Goal: Task Accomplishment & Management: Manage account settings

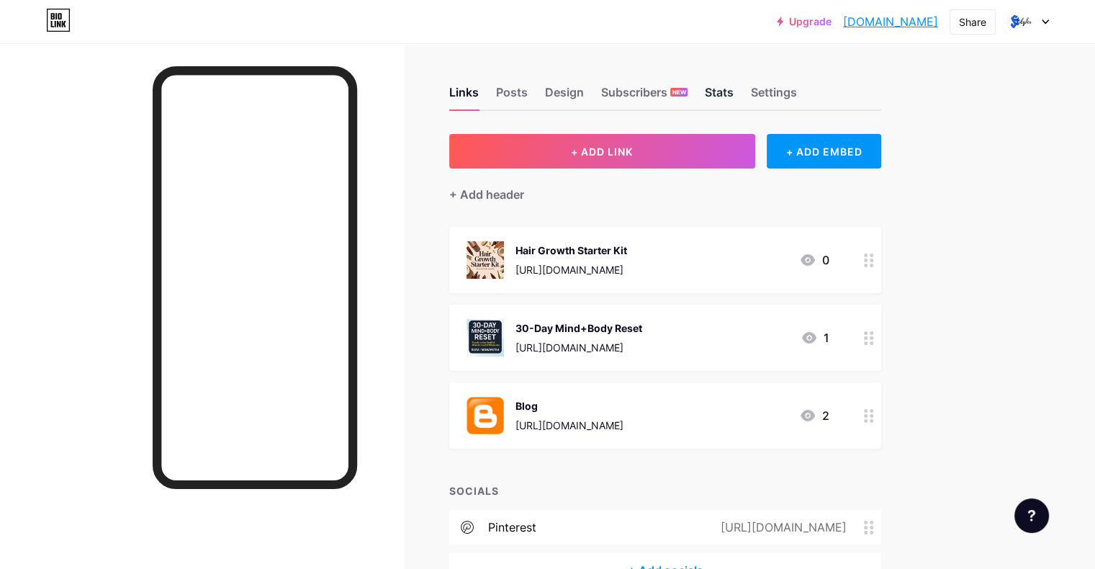
click at [734, 96] on div "Stats" at bounding box center [719, 97] width 29 height 26
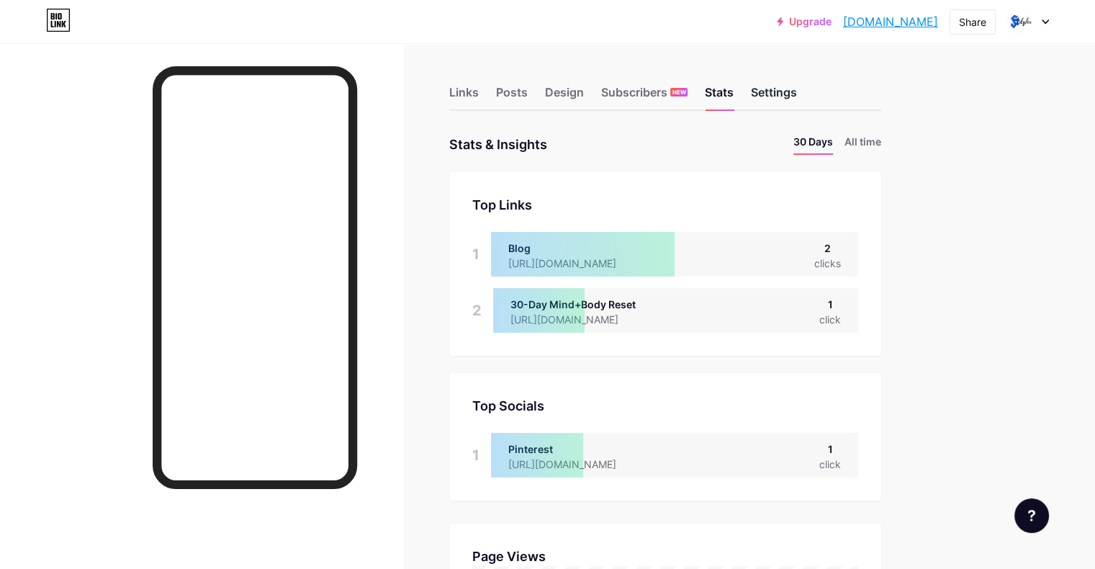
click at [797, 89] on div "Settings" at bounding box center [774, 97] width 46 height 26
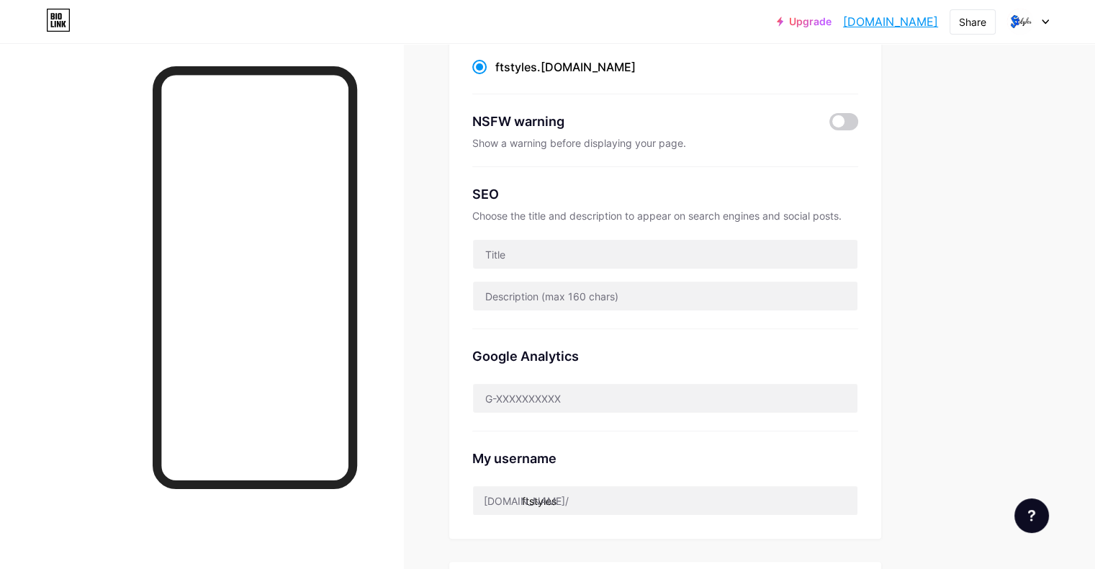
scroll to position [173, 0]
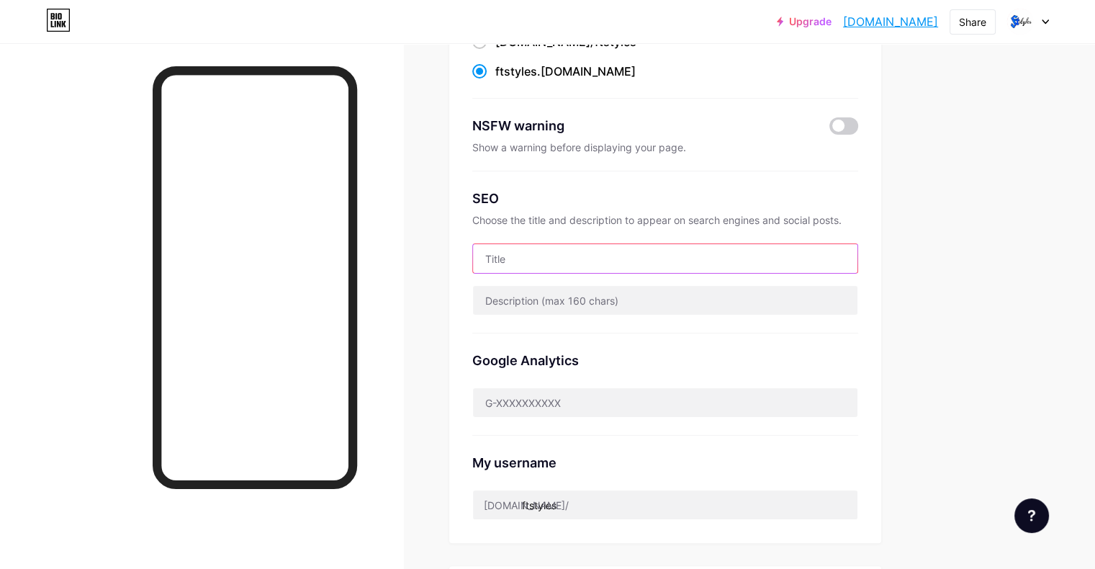
click at [608, 264] on input "text" at bounding box center [665, 258] width 384 height 29
click at [487, 242] on div "Links Posts Design Subscribers NEW Stats Settings Preferred link This is an aes…" at bounding box center [471, 412] width 942 height 1084
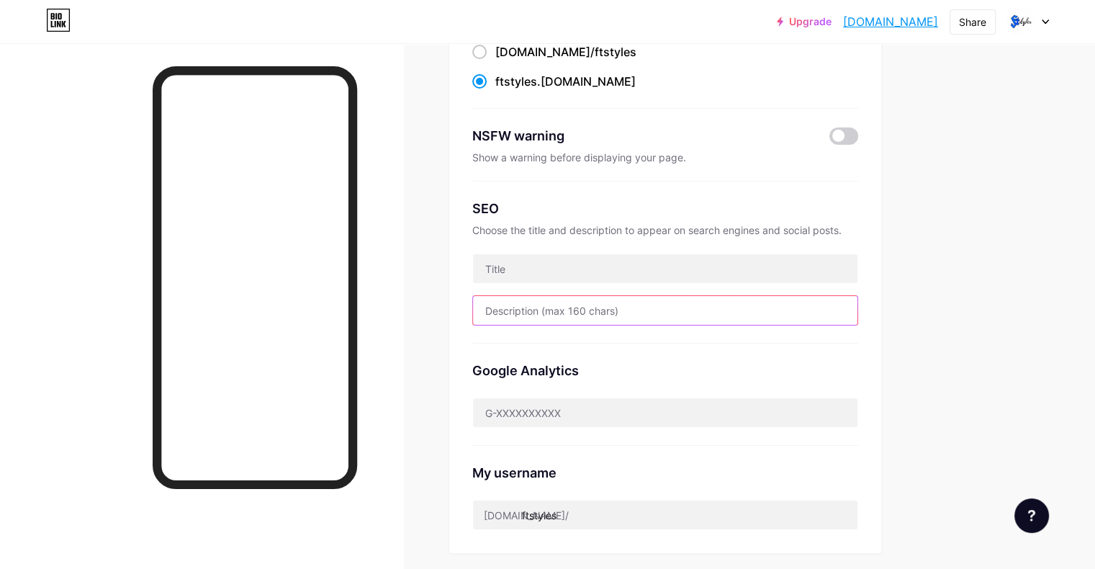
click at [685, 308] on input "text" at bounding box center [665, 310] width 384 height 29
paste input "FTstyles is the place where you will find Self Care related posts to improve yo…"
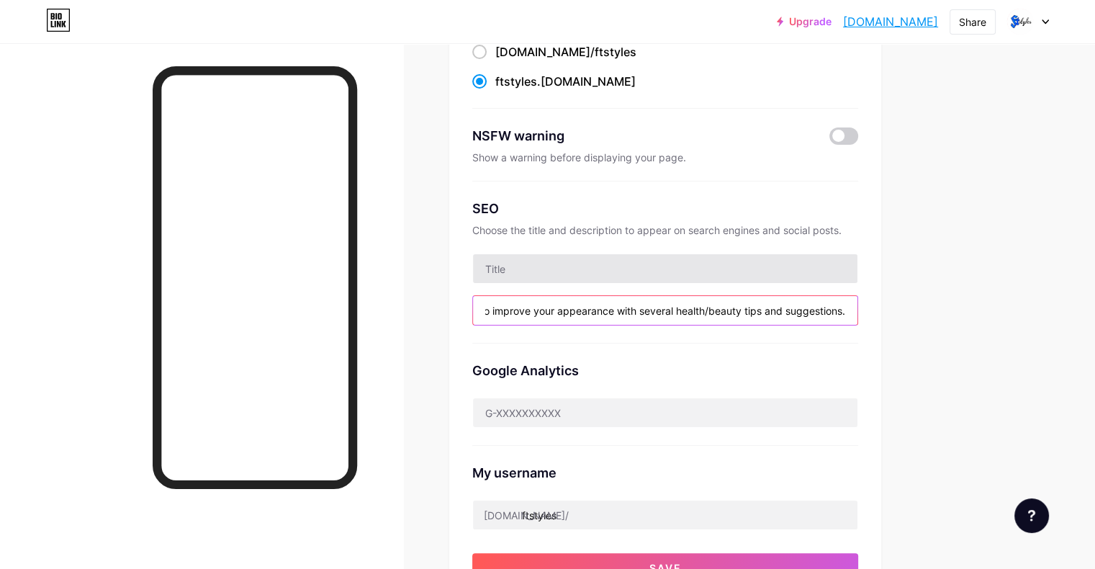
type input "FTstyles is the place where you will find Self Care related posts to improve yo…"
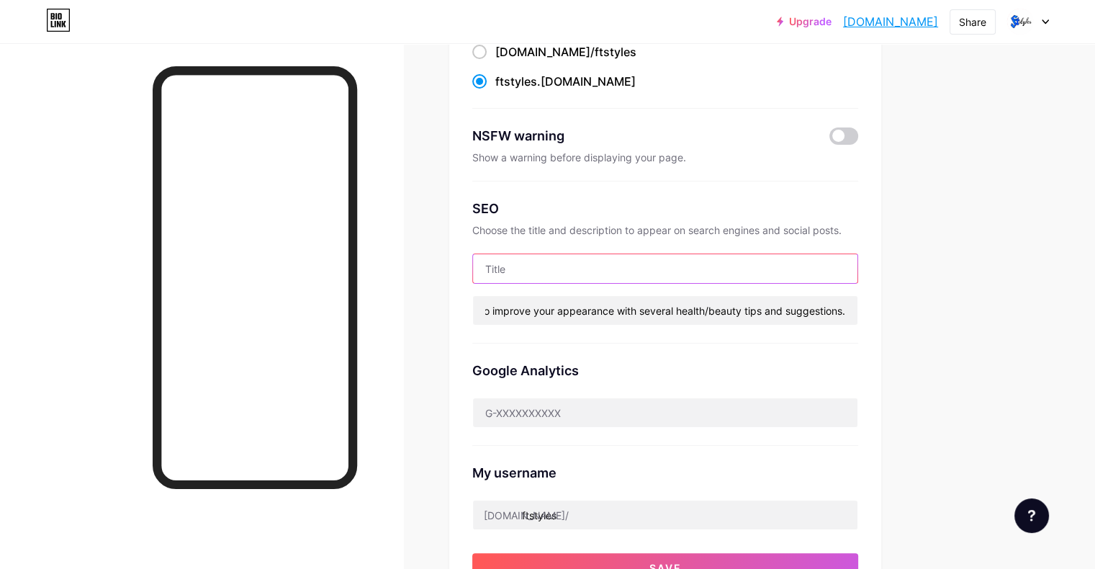
scroll to position [0, 0]
click at [658, 266] on input "text" at bounding box center [665, 268] width 384 height 29
type input "FTstyles"
click at [942, 307] on div "Links Posts Design Subscribers NEW Stats Settings Preferred link This is an aes…" at bounding box center [471, 448] width 942 height 1136
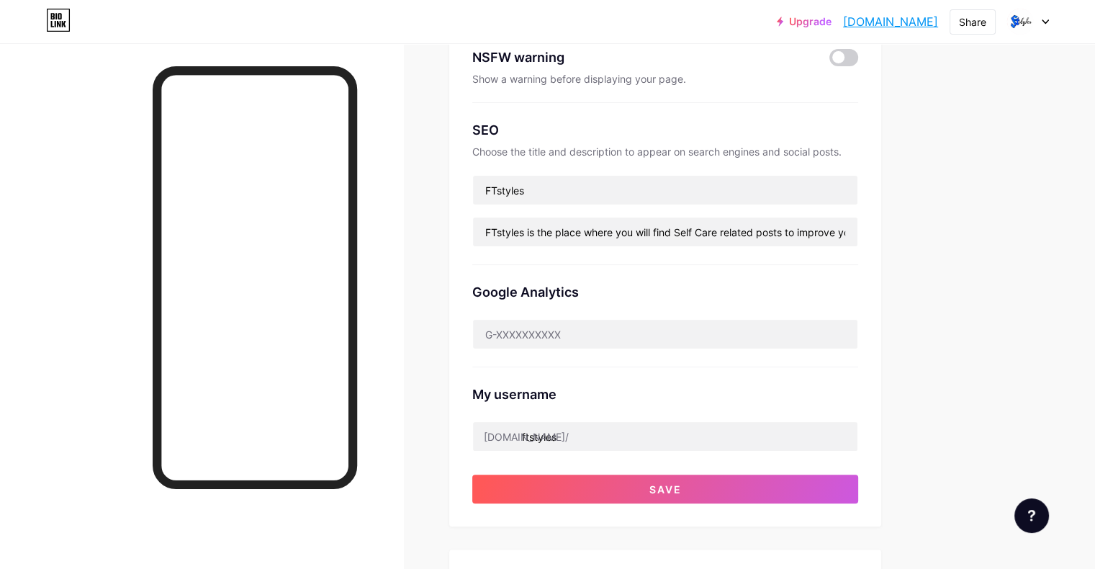
scroll to position [246, 0]
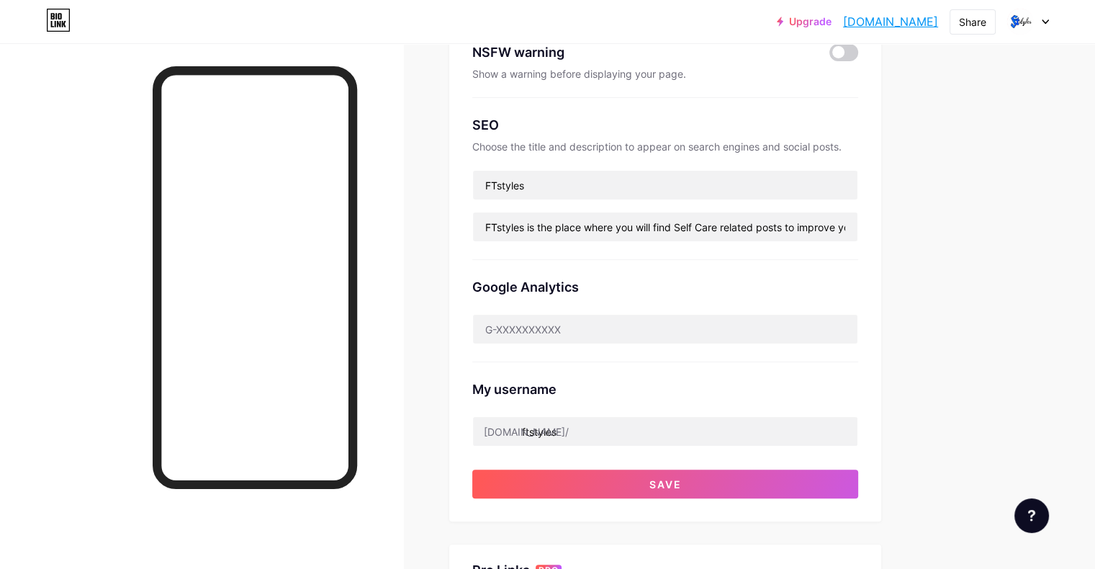
click at [770, 497] on div "Preferred link This is an aesthetic choice. Both links are usable. [DOMAIN_NAME…" at bounding box center [665, 205] width 432 height 634
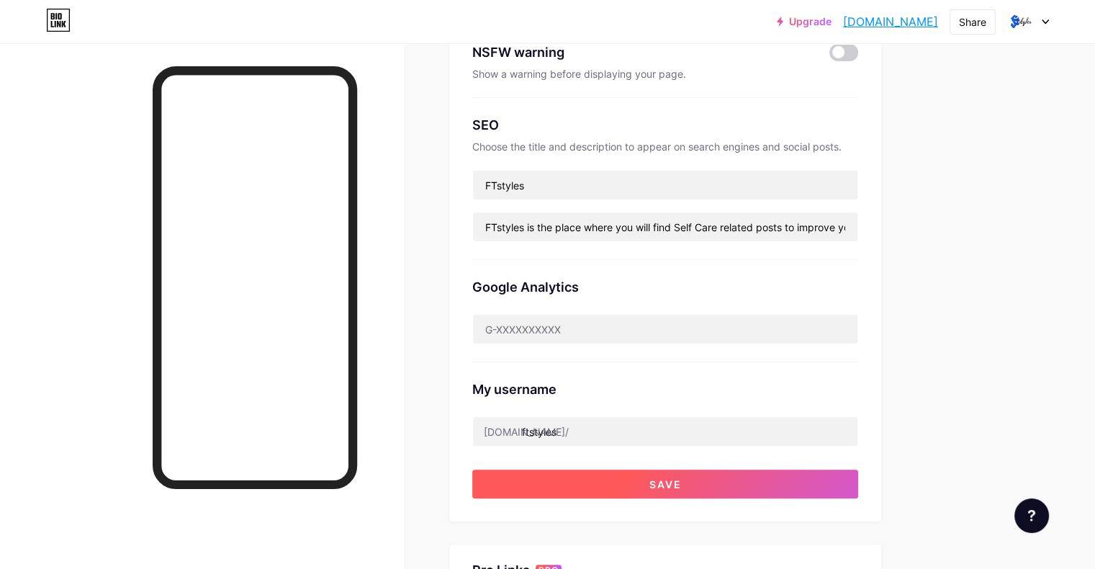
click at [762, 494] on button "Save" at bounding box center [665, 483] width 386 height 29
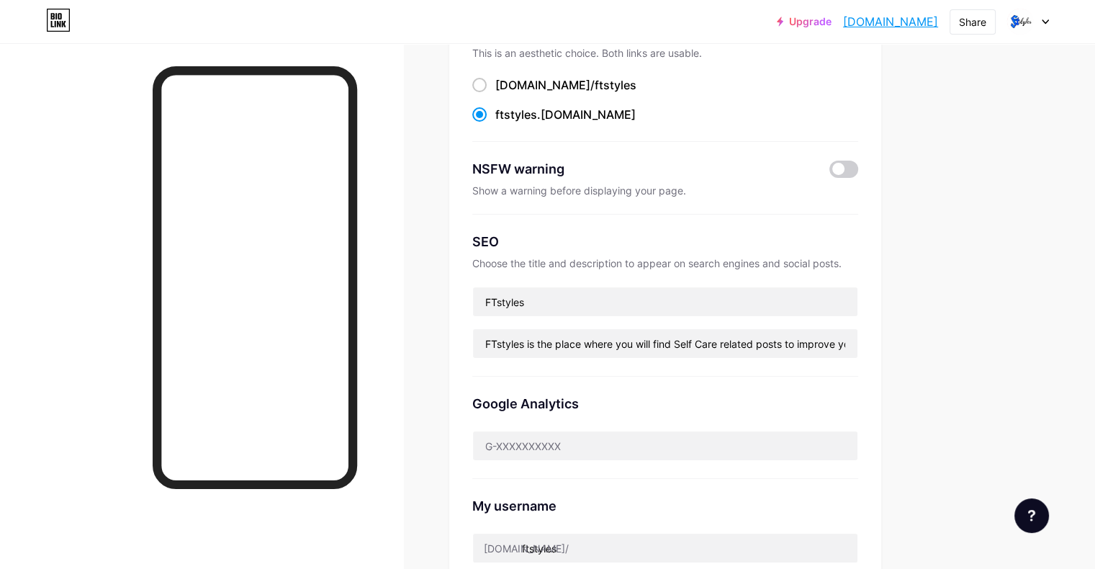
scroll to position [0, 0]
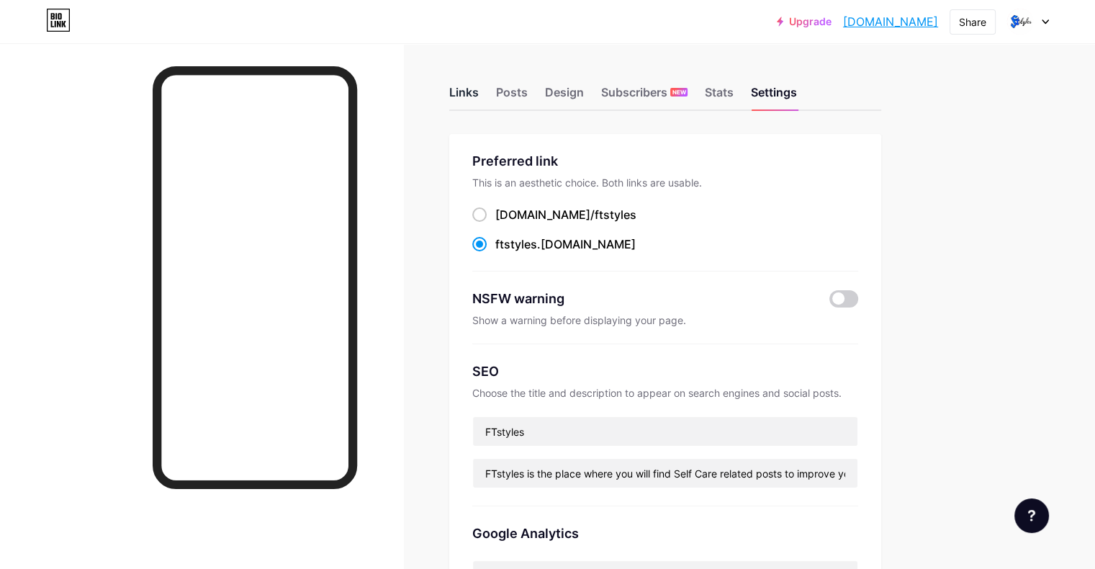
click at [479, 91] on div "Links" at bounding box center [464, 97] width 30 height 26
